Goal: Transaction & Acquisition: Purchase product/service

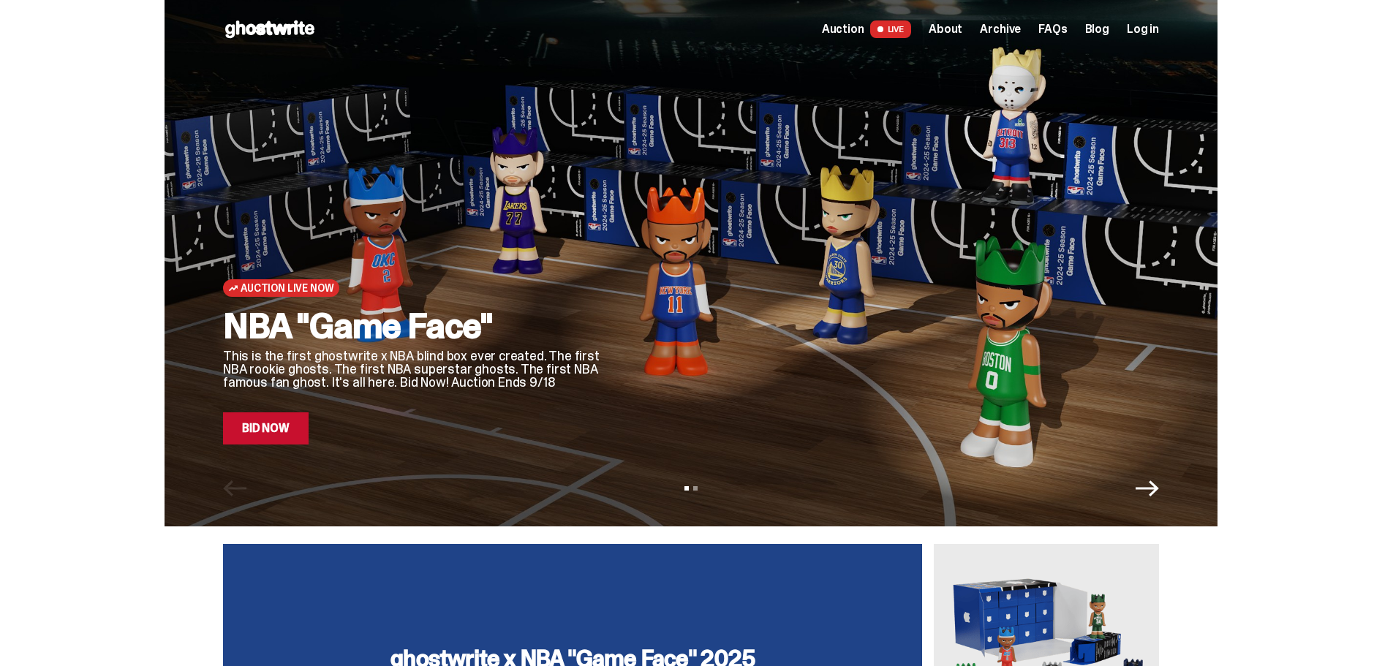
click at [1159, 497] on icon "Next" at bounding box center [1147, 488] width 23 height 23
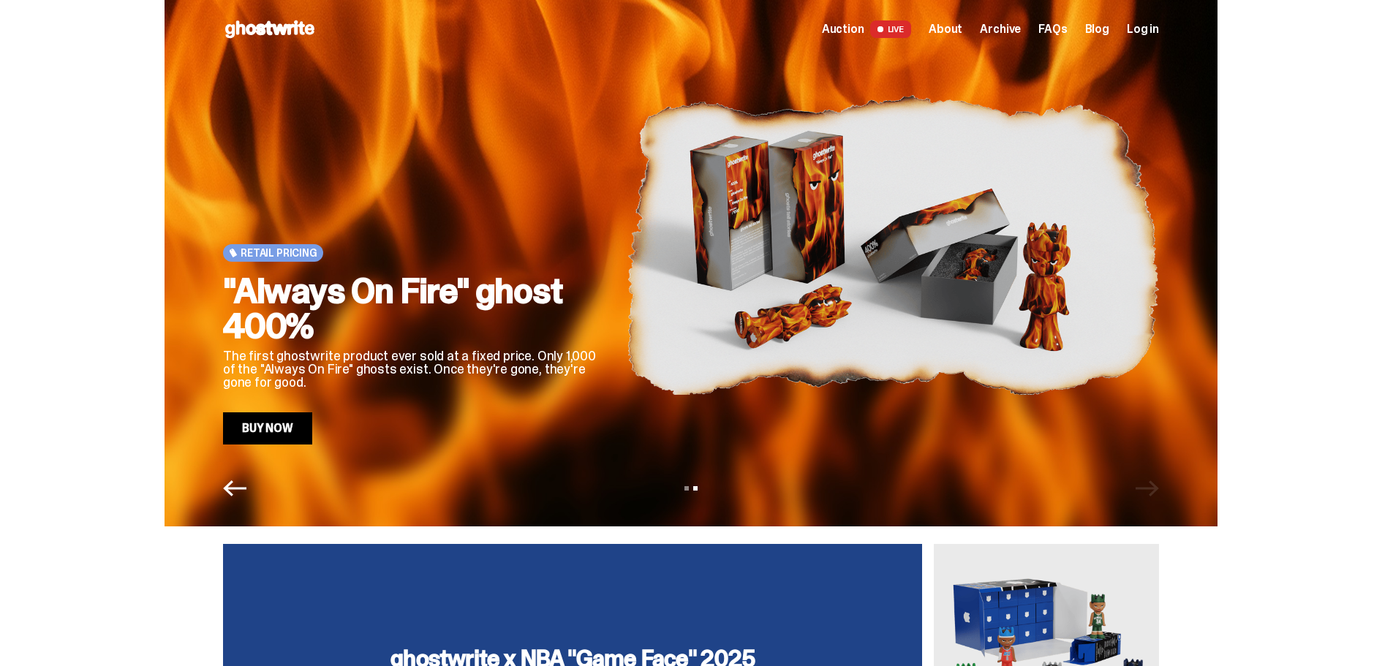
click at [235, 485] on icon "Previous" at bounding box center [234, 489] width 23 height 16
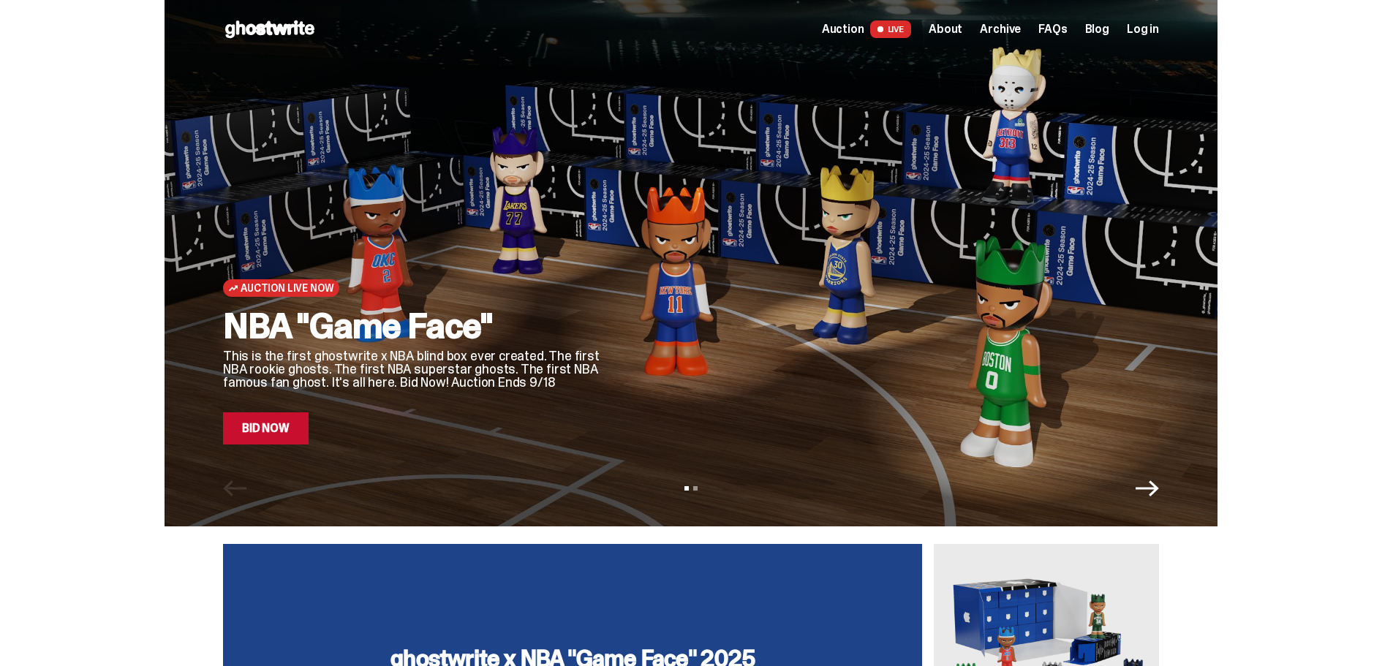
click at [291, 421] on link "Bid Now" at bounding box center [266, 429] width 86 height 32
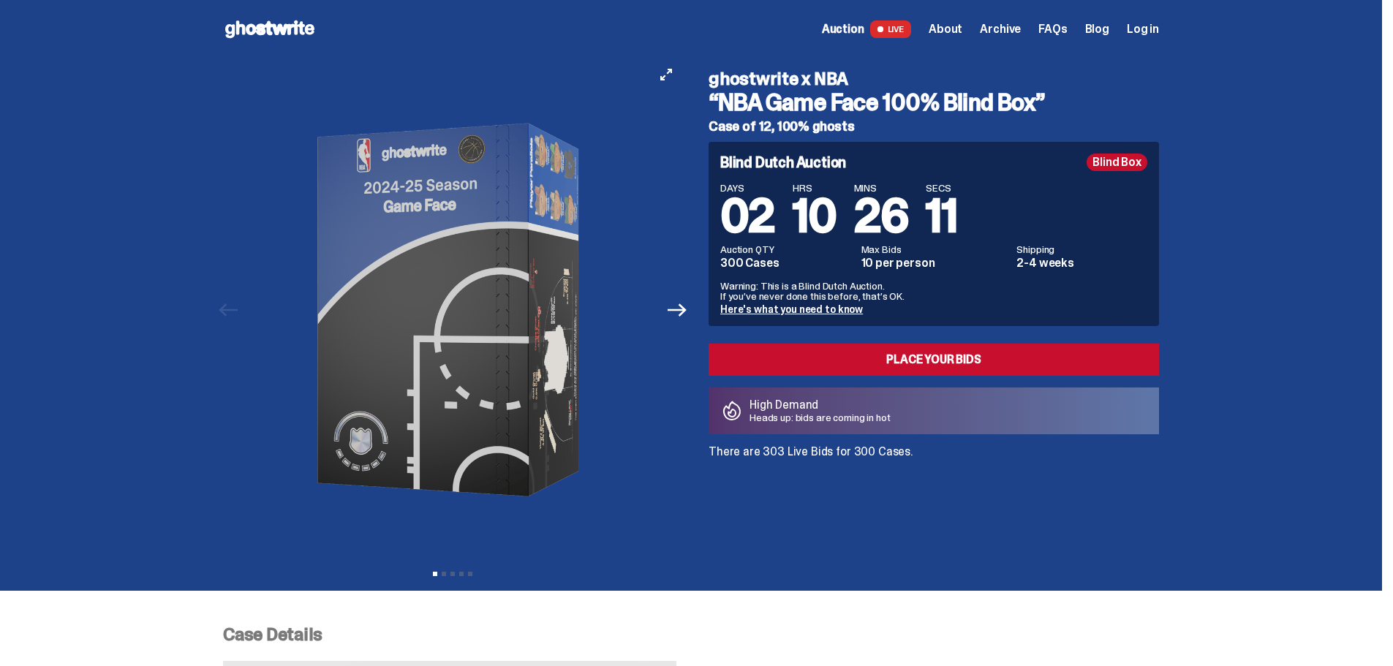
click at [536, 323] on img at bounding box center [453, 310] width 402 height 503
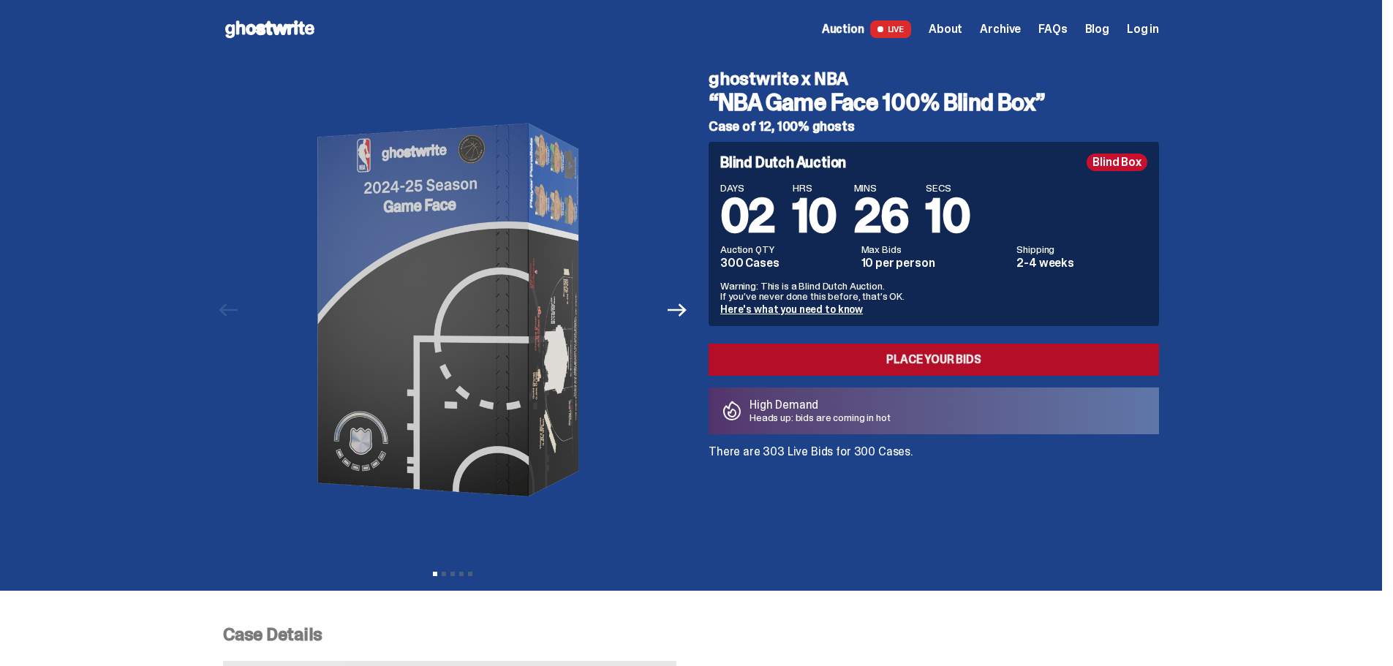
click at [847, 361] on link "Place your Bids" at bounding box center [934, 360] width 451 height 32
